Goal: Task Accomplishment & Management: Use online tool/utility

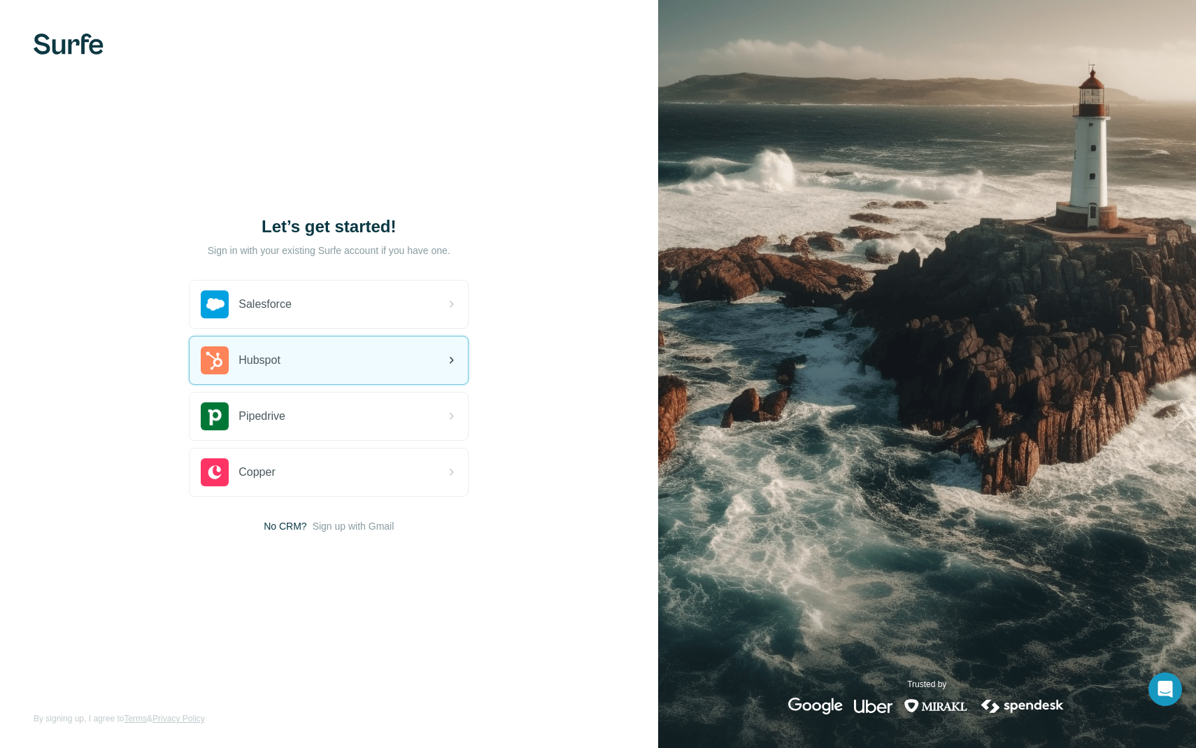
click at [446, 361] on icon at bounding box center [451, 360] width 17 height 17
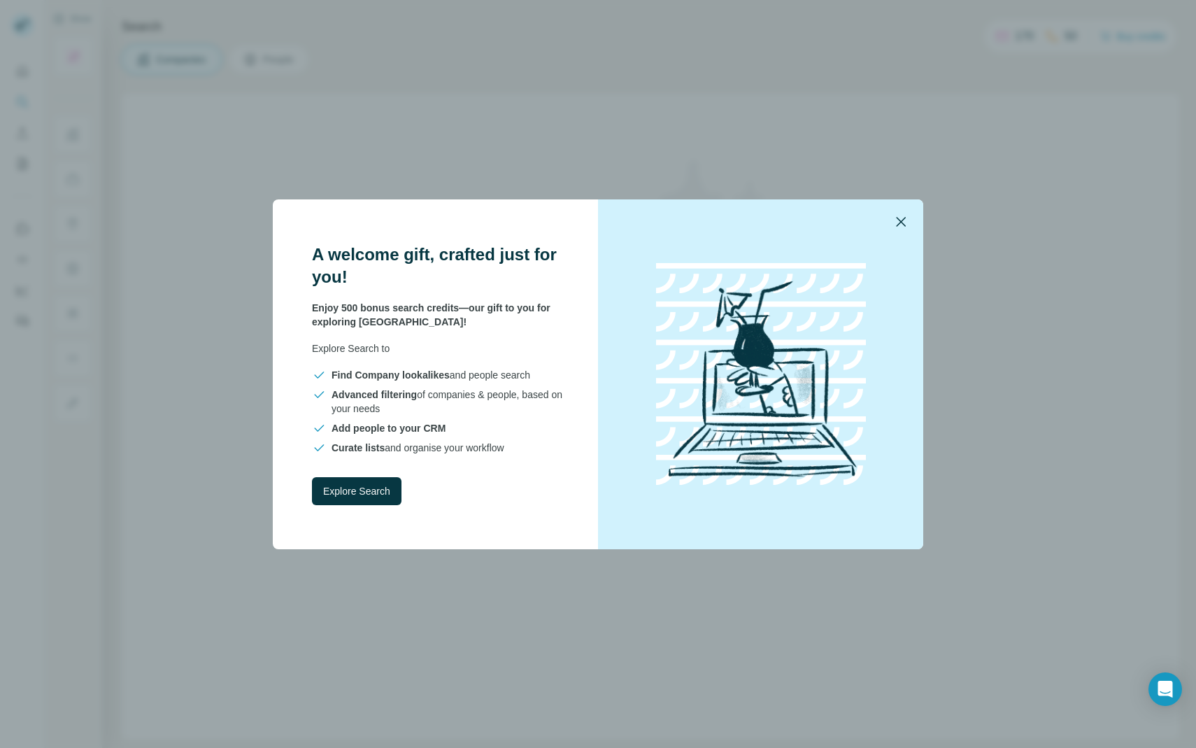
click at [900, 215] on icon "button" at bounding box center [900, 221] width 17 height 17
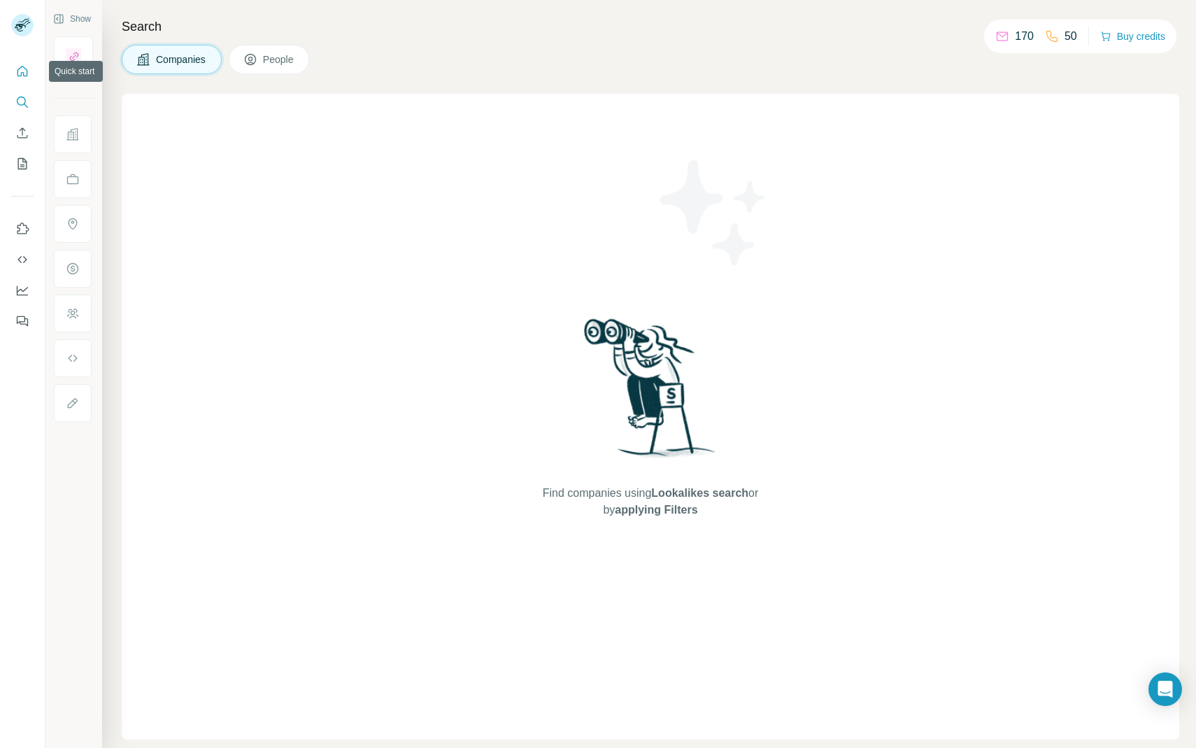
click at [28, 69] on icon "Quick start" at bounding box center [22, 71] width 14 height 14
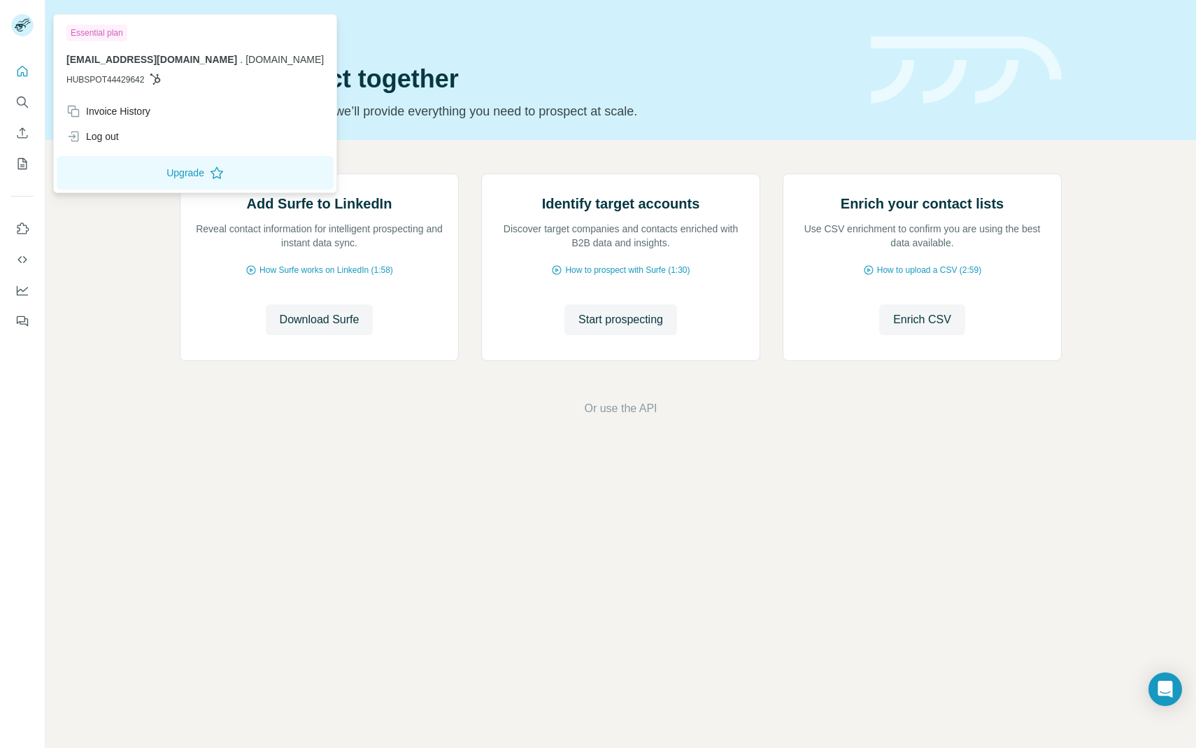
click at [17, 17] on rect at bounding box center [22, 25] width 22 height 22
click at [21, 102] on icon "Search" at bounding box center [22, 102] width 14 height 14
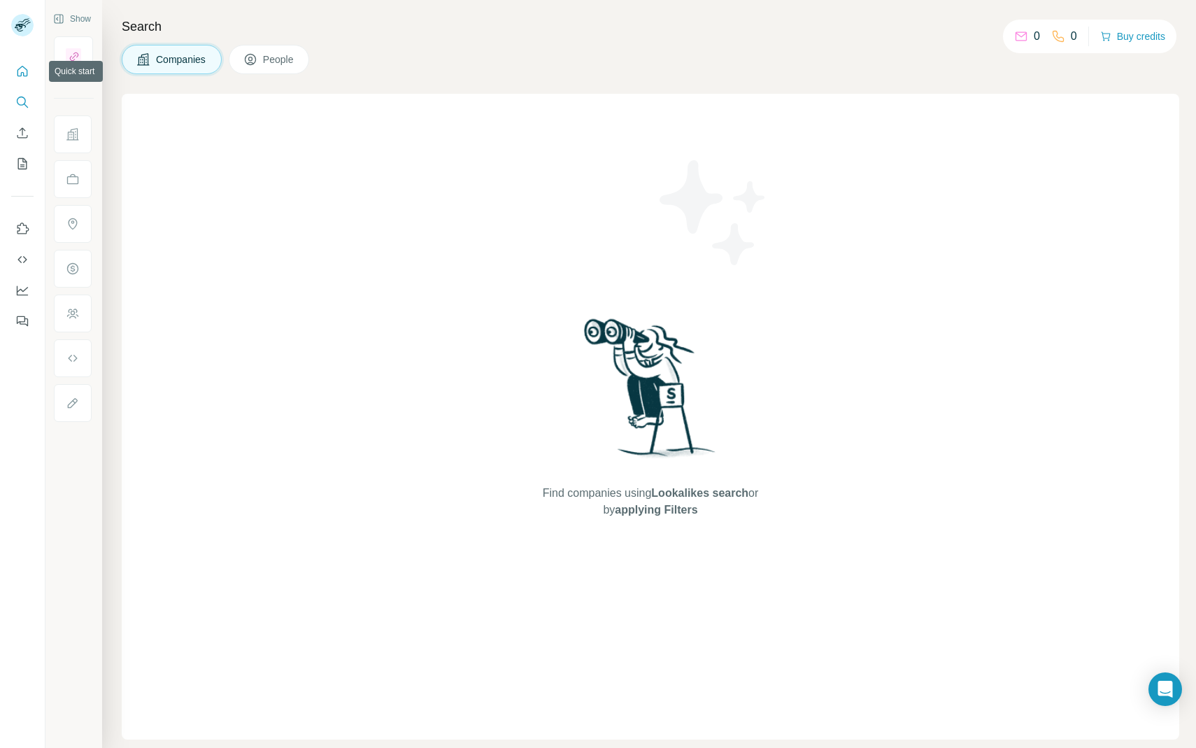
click at [21, 74] on icon "Quick start" at bounding box center [22, 71] width 10 height 10
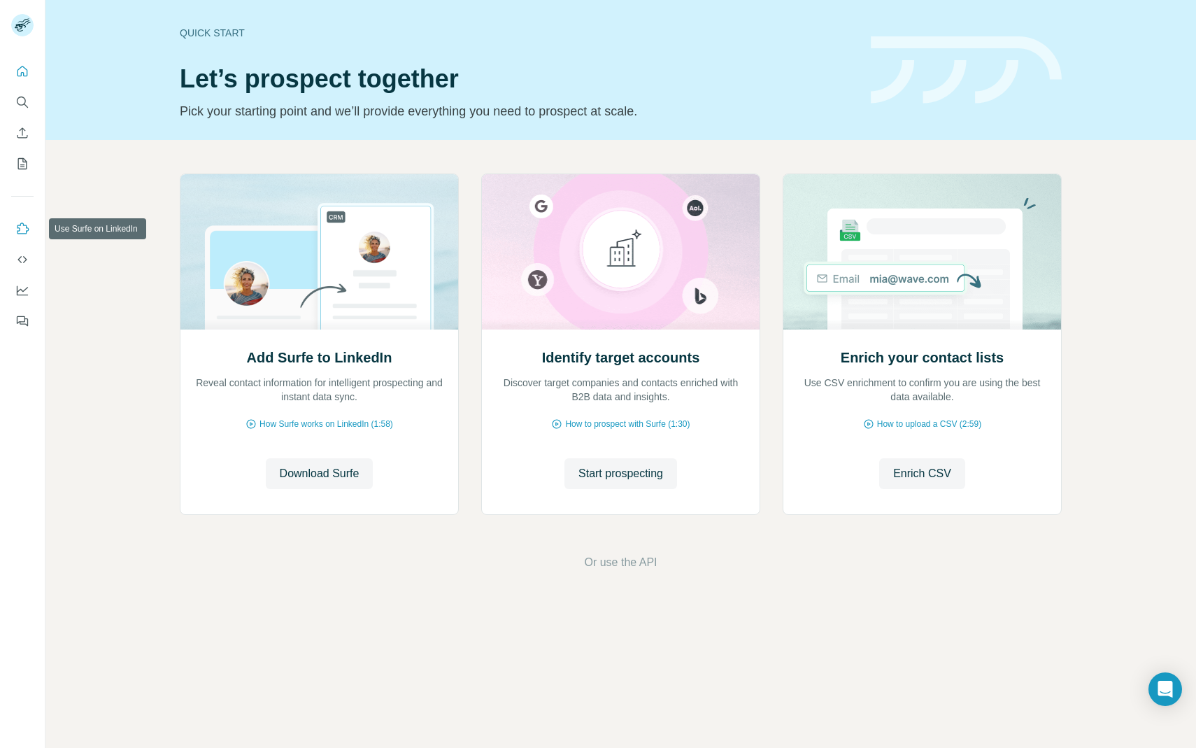
click at [22, 230] on icon "Use Surfe on LinkedIn" at bounding box center [22, 229] width 14 height 14
click at [648, 470] on span "Start prospecting" at bounding box center [620, 473] width 85 height 17
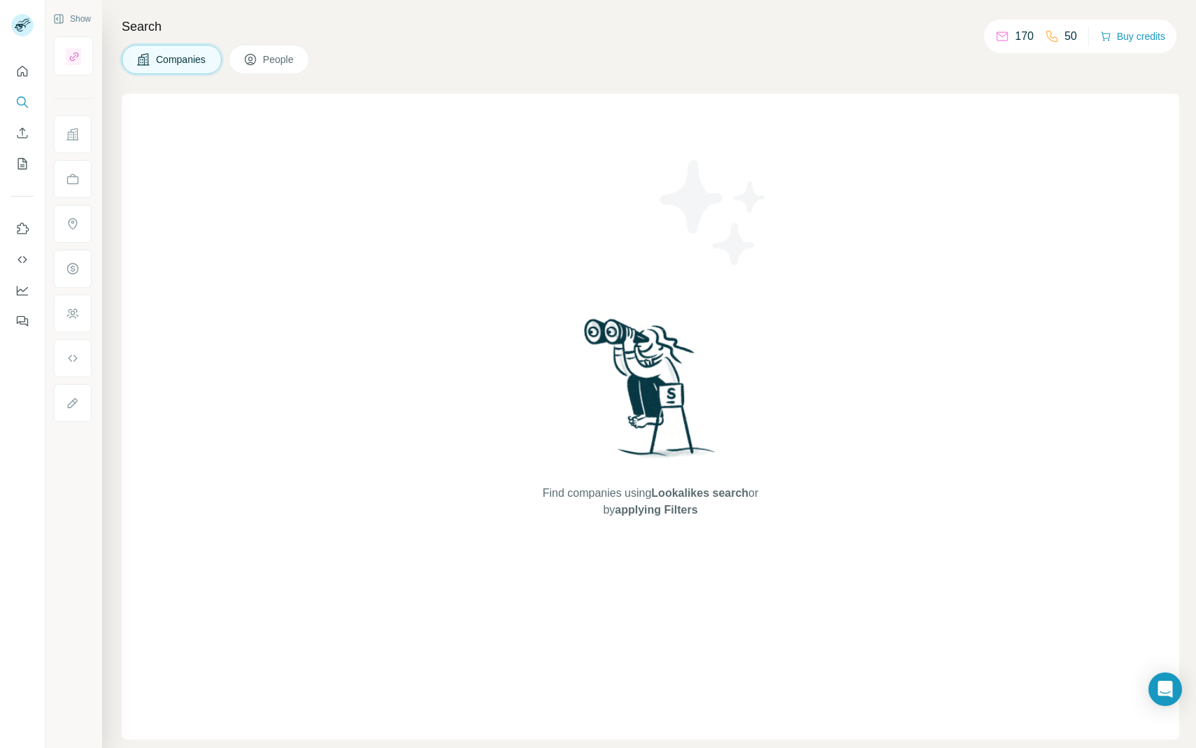
click at [678, 510] on span "applying Filters" at bounding box center [656, 510] width 83 height 12
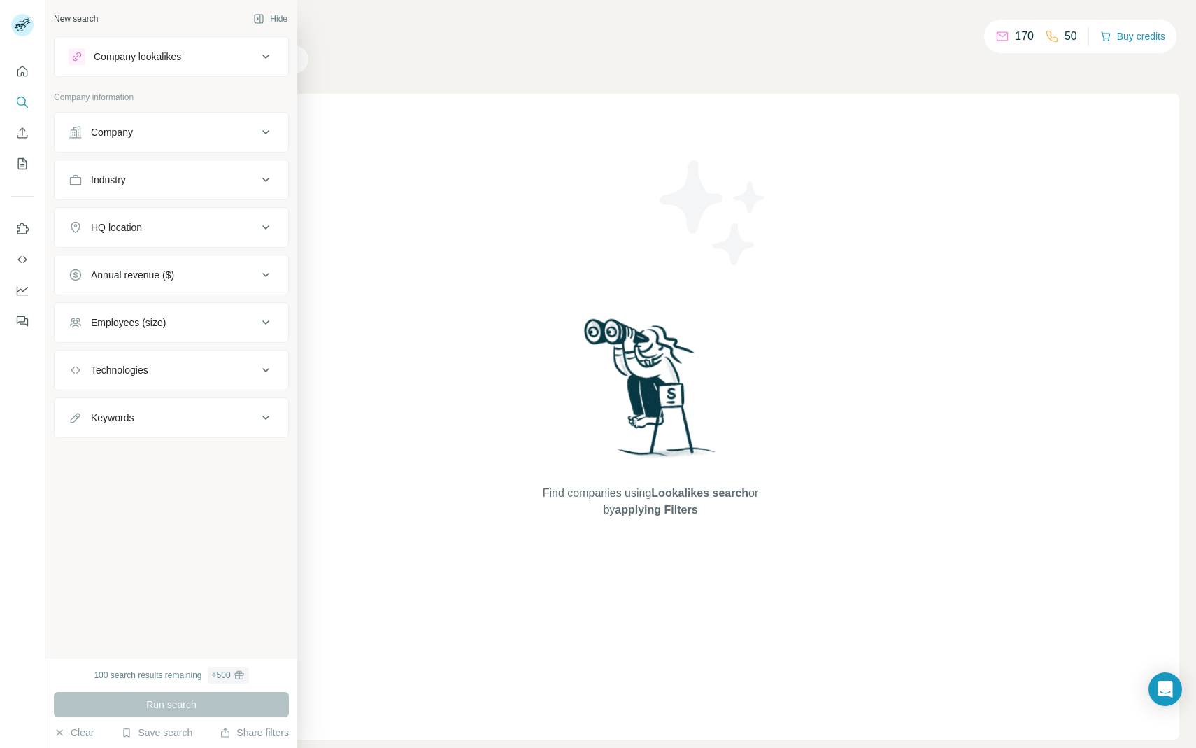
click at [142, 131] on div "Company" at bounding box center [163, 132] width 189 height 14
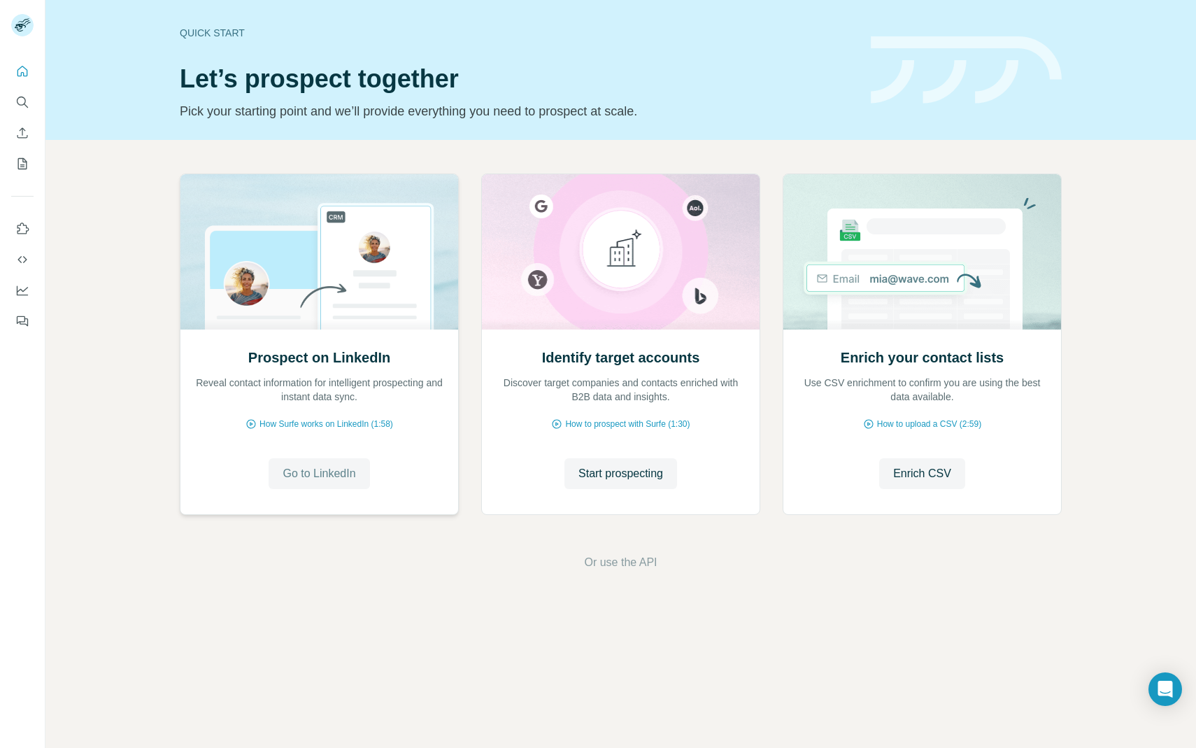
click at [312, 478] on span "Go to LinkedIn" at bounding box center [319, 473] width 73 height 17
